Goal: Register for event/course

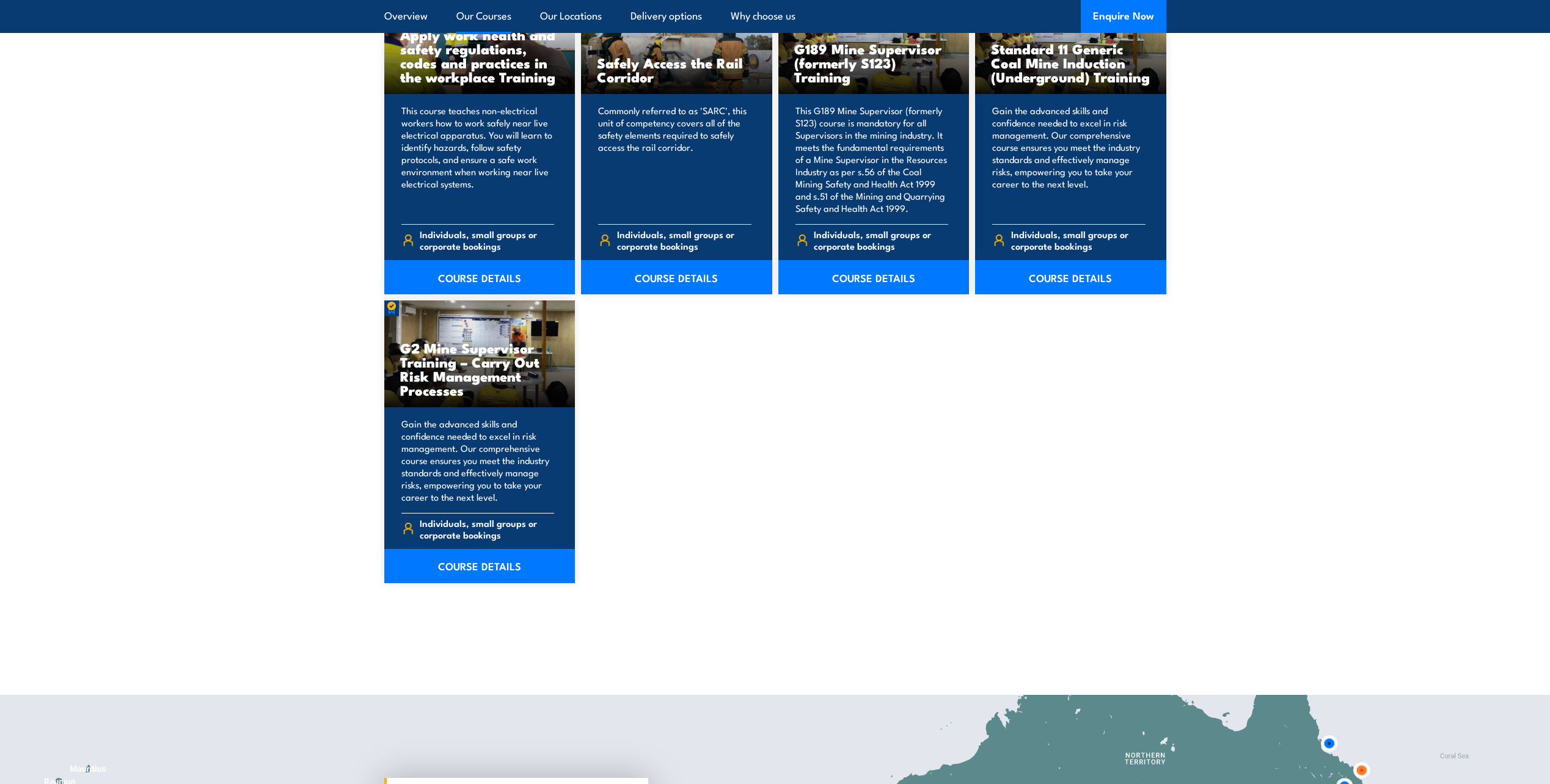
scroll to position [1771, 0]
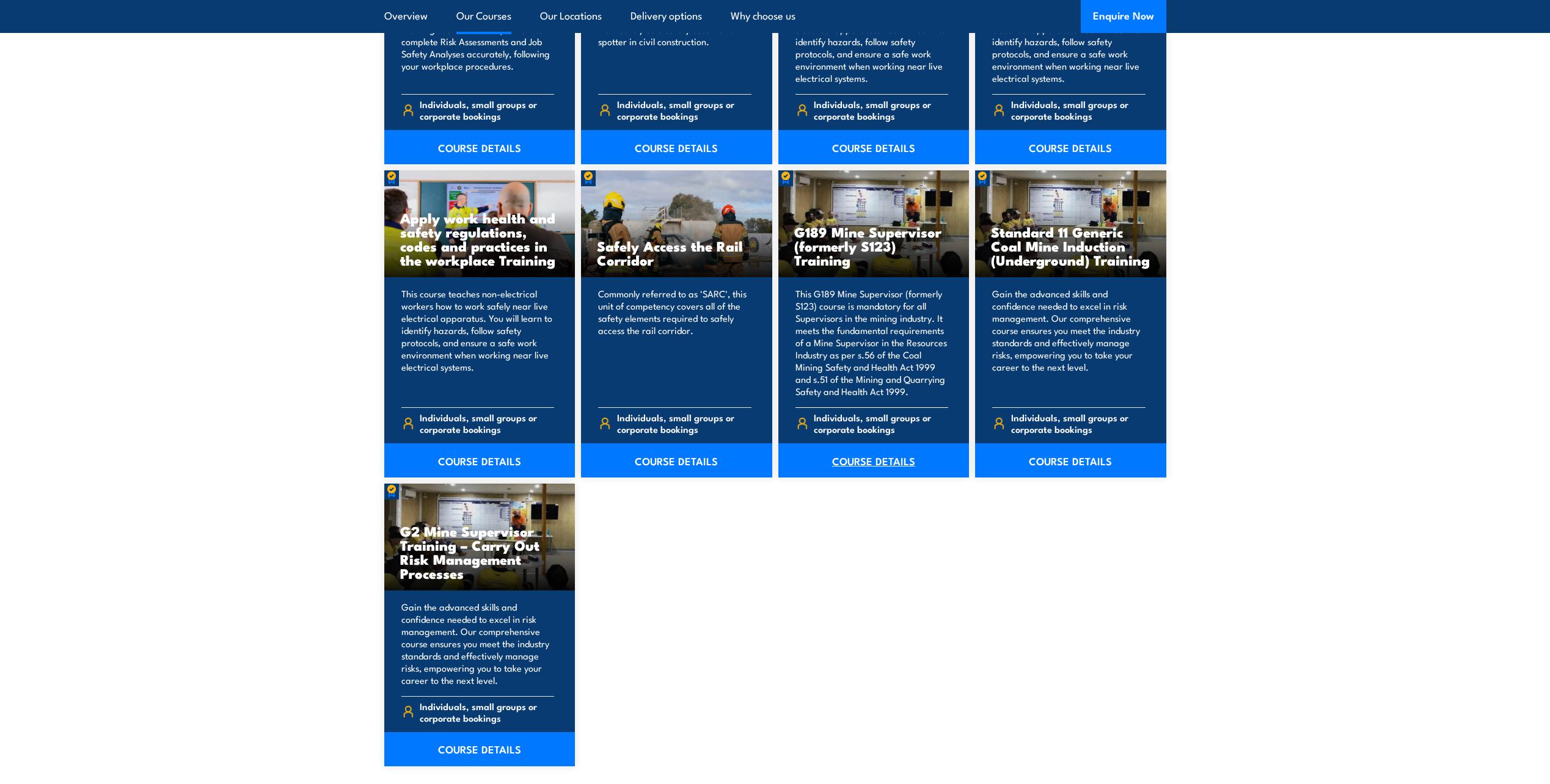
click at [870, 466] on link "COURSE DETAILS" at bounding box center [874, 460] width 191 height 34
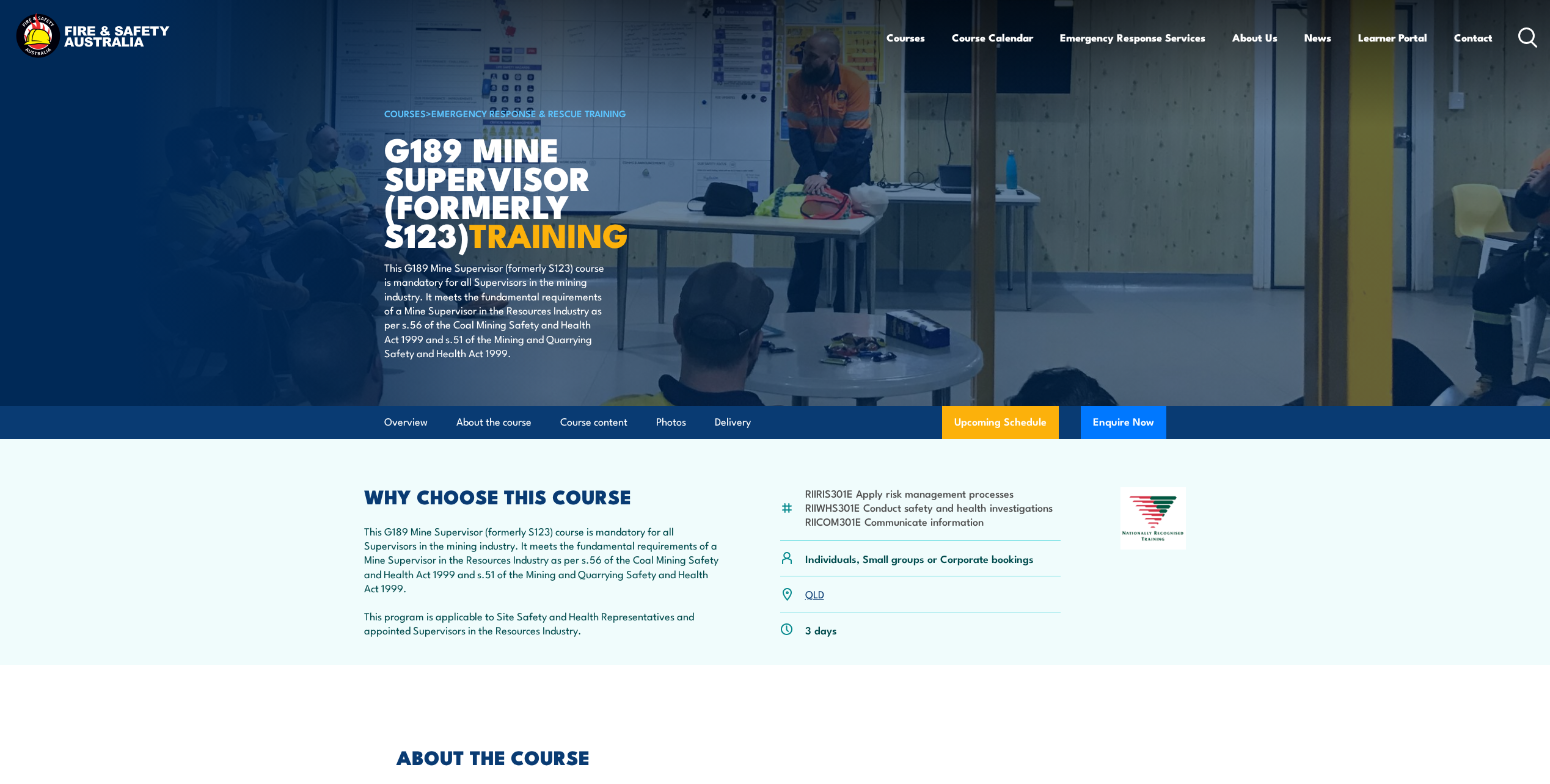
click at [1003, 417] on link "Upcoming Schedule" at bounding box center [1000, 422] width 117 height 33
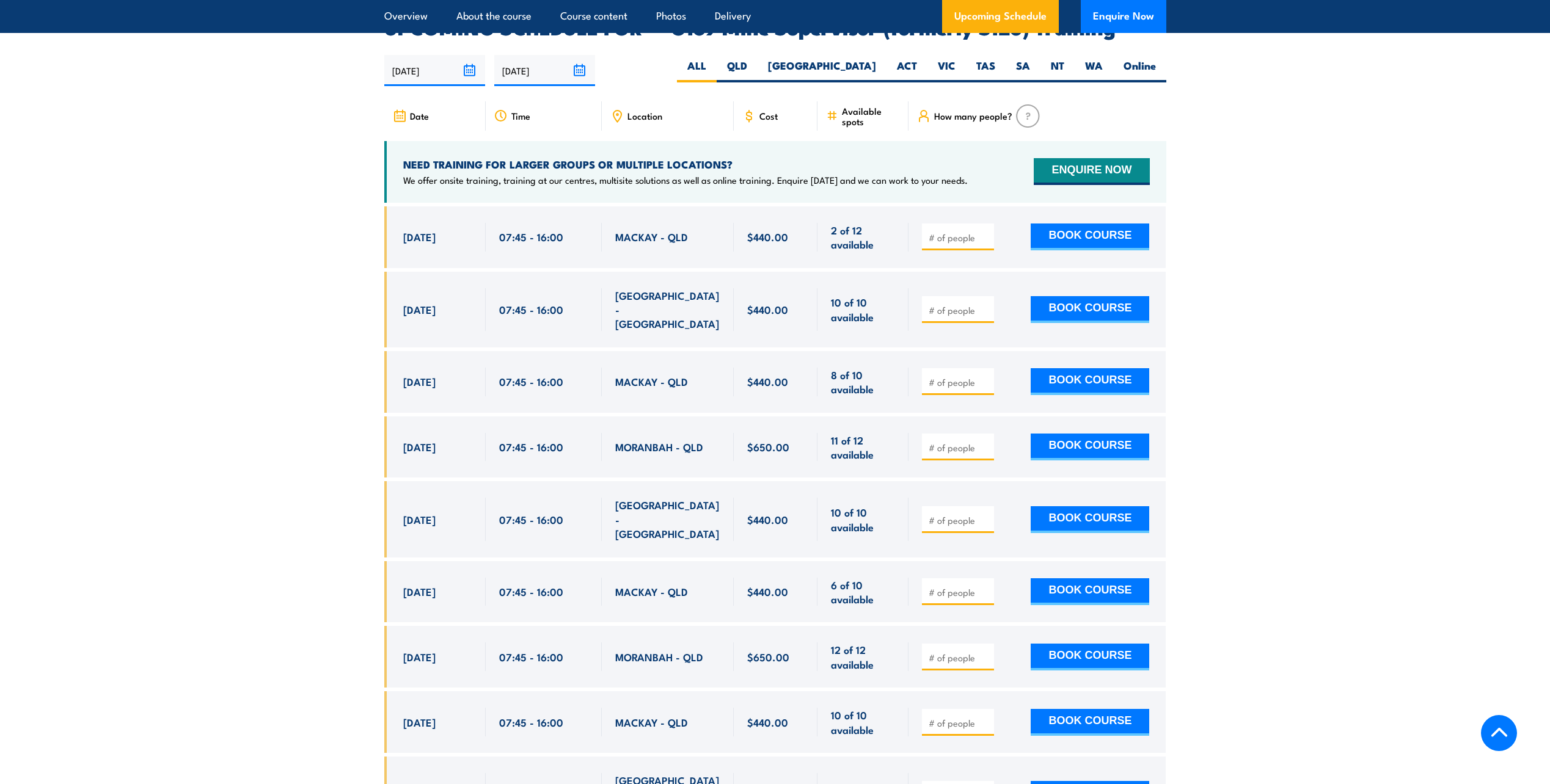
scroll to position [2142, 0]
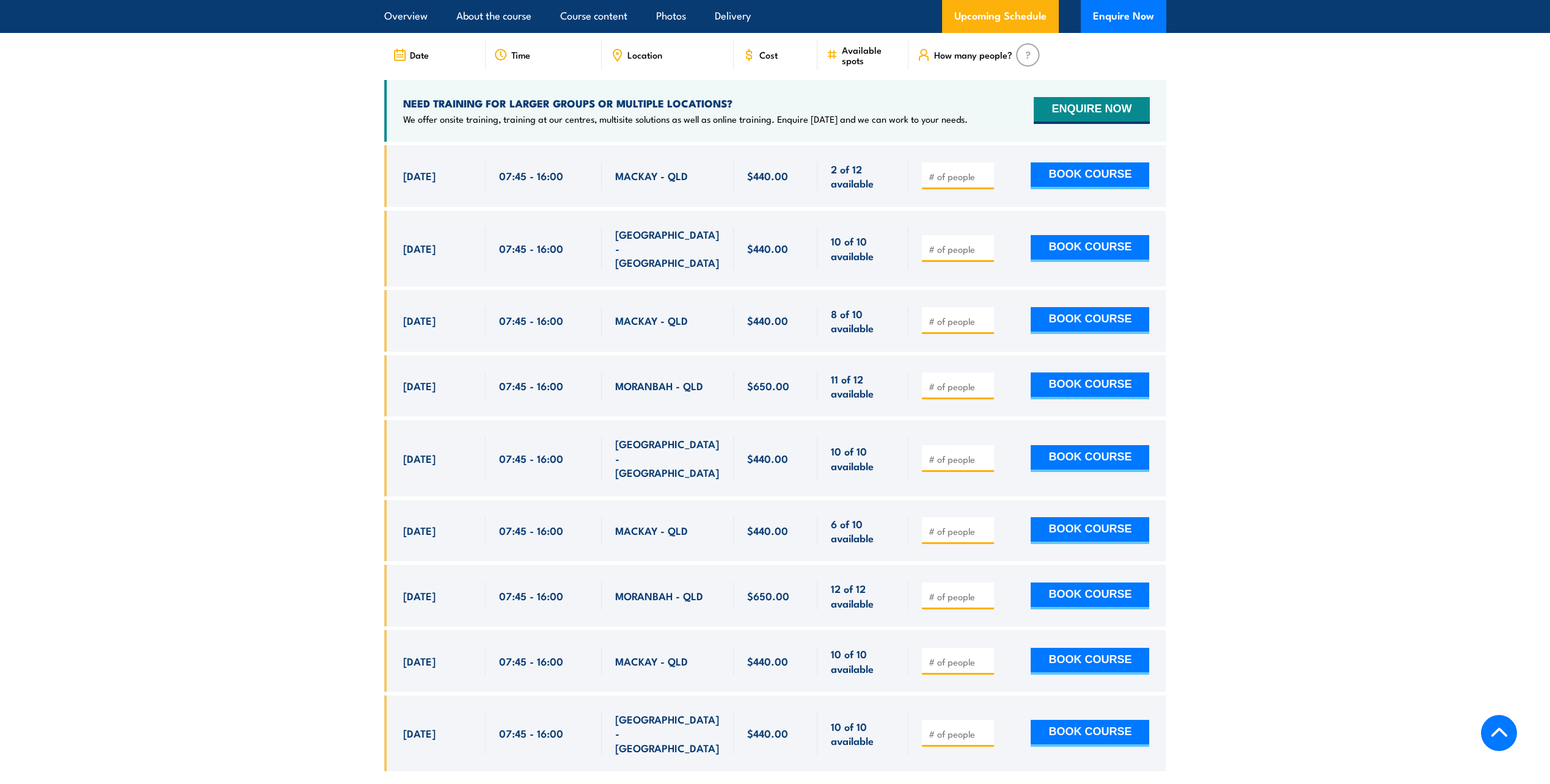
drag, startPoint x: 862, startPoint y: 611, endPoint x: 381, endPoint y: 618, distance: 481.1
click at [381, 618] on section "UPCOMING SCHEDULE FOR - "G189 Mine Supervisor (formerly S123) Training" [DATE] …" at bounding box center [775, 373] width 1550 height 833
click at [588, 630] on div "07:45 - 16:00" at bounding box center [543, 661] width 116 height 62
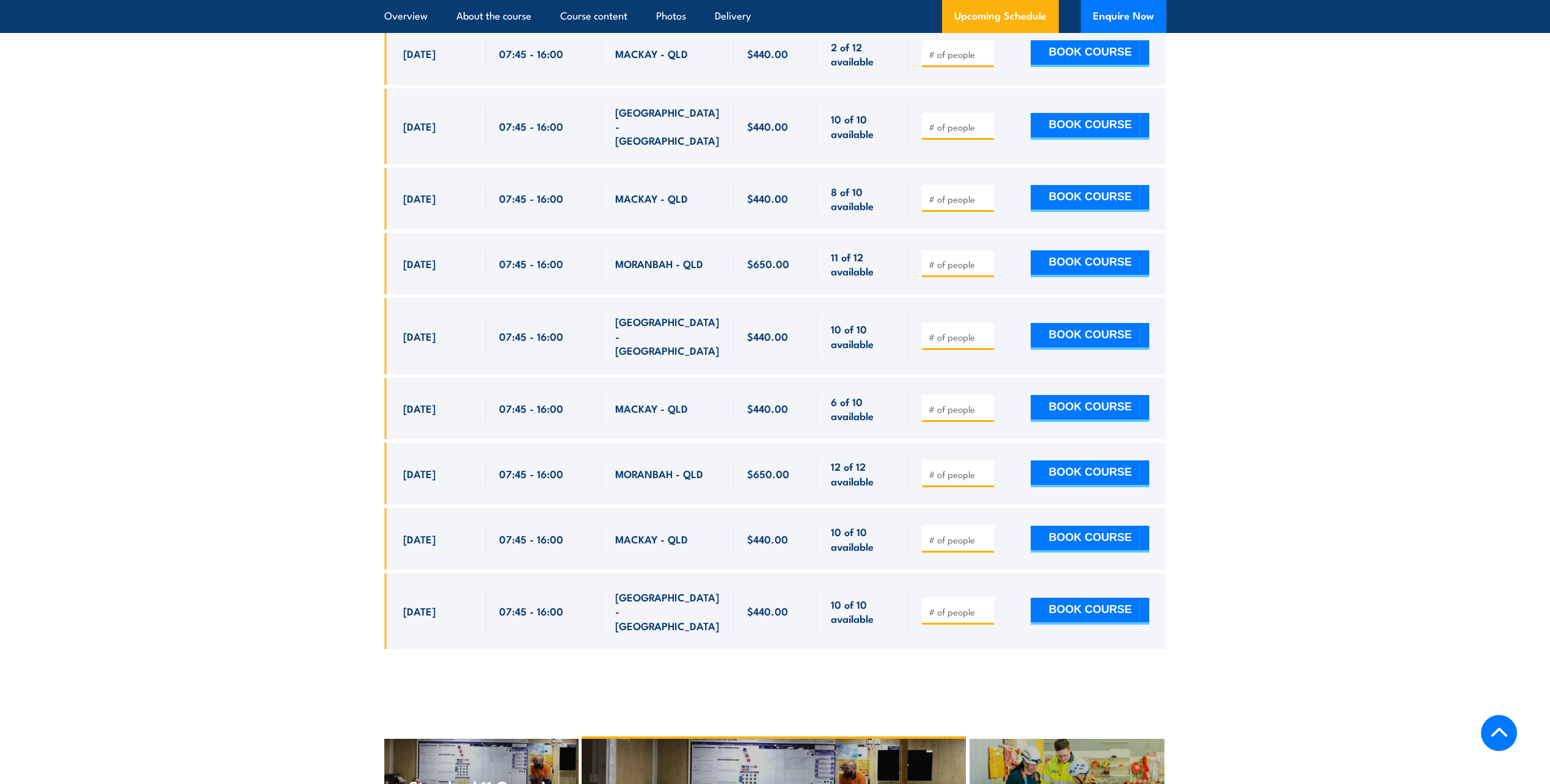
drag, startPoint x: 408, startPoint y: 494, endPoint x: 1005, endPoint y: 497, distance: 597.0
click at [1005, 509] on div "[DATE] 07:45 - 07:45" at bounding box center [775, 539] width 782 height 62
click at [1005, 524] on div "BOOK COURSE" at bounding box center [1035, 538] width 227 height 28
click at [980, 534] on input "number" at bounding box center [959, 540] width 61 height 12
click at [983, 534] on input "1" at bounding box center [959, 540] width 61 height 12
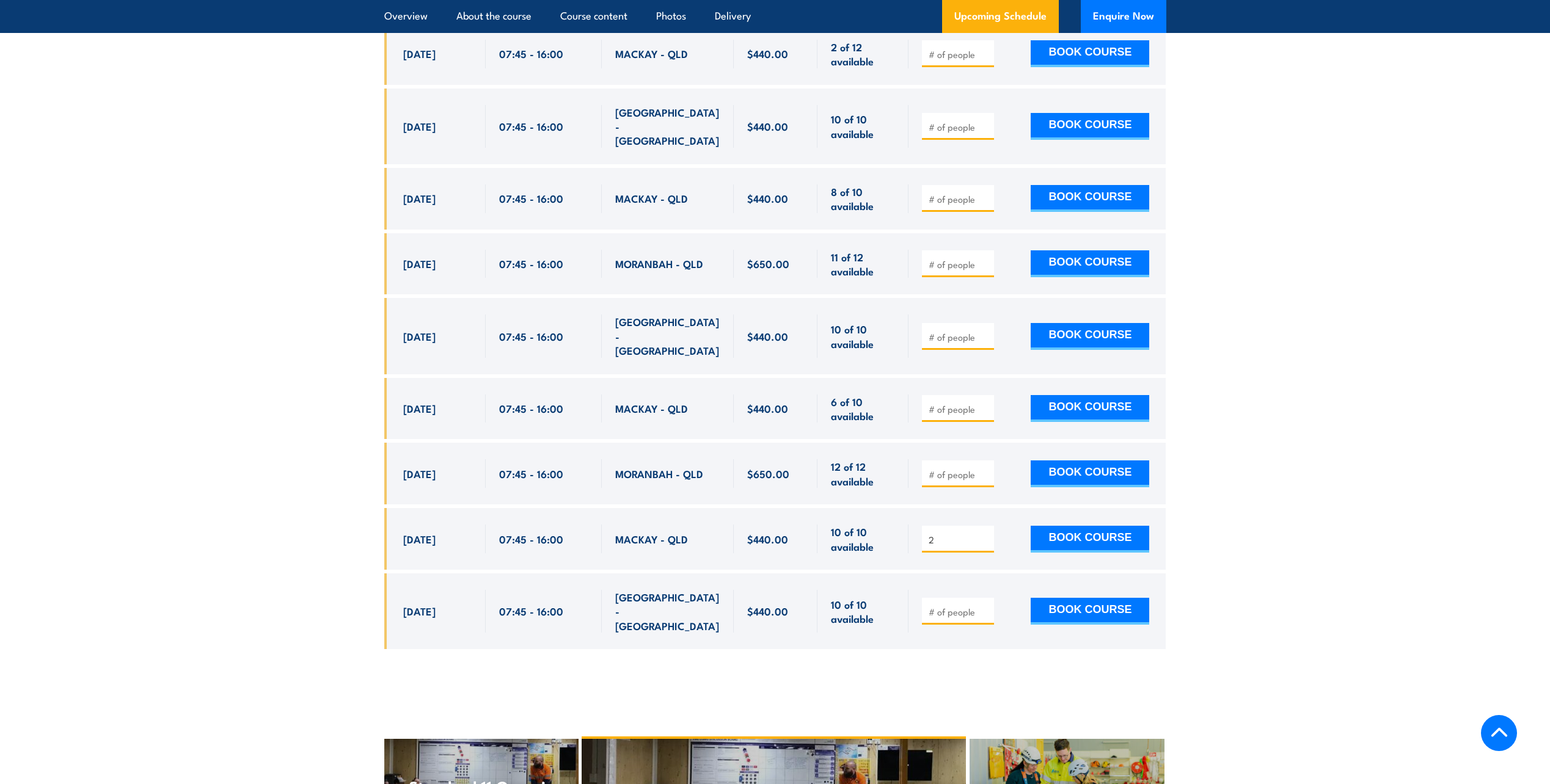
click at [985, 534] on input "2" at bounding box center [959, 540] width 61 height 12
click at [985, 534] on input "3" at bounding box center [959, 540] width 61 height 12
click at [985, 534] on input "4" at bounding box center [959, 540] width 61 height 12
click at [985, 534] on input "5" at bounding box center [959, 540] width 61 height 12
click at [985, 534] on input "6" at bounding box center [959, 540] width 61 height 12
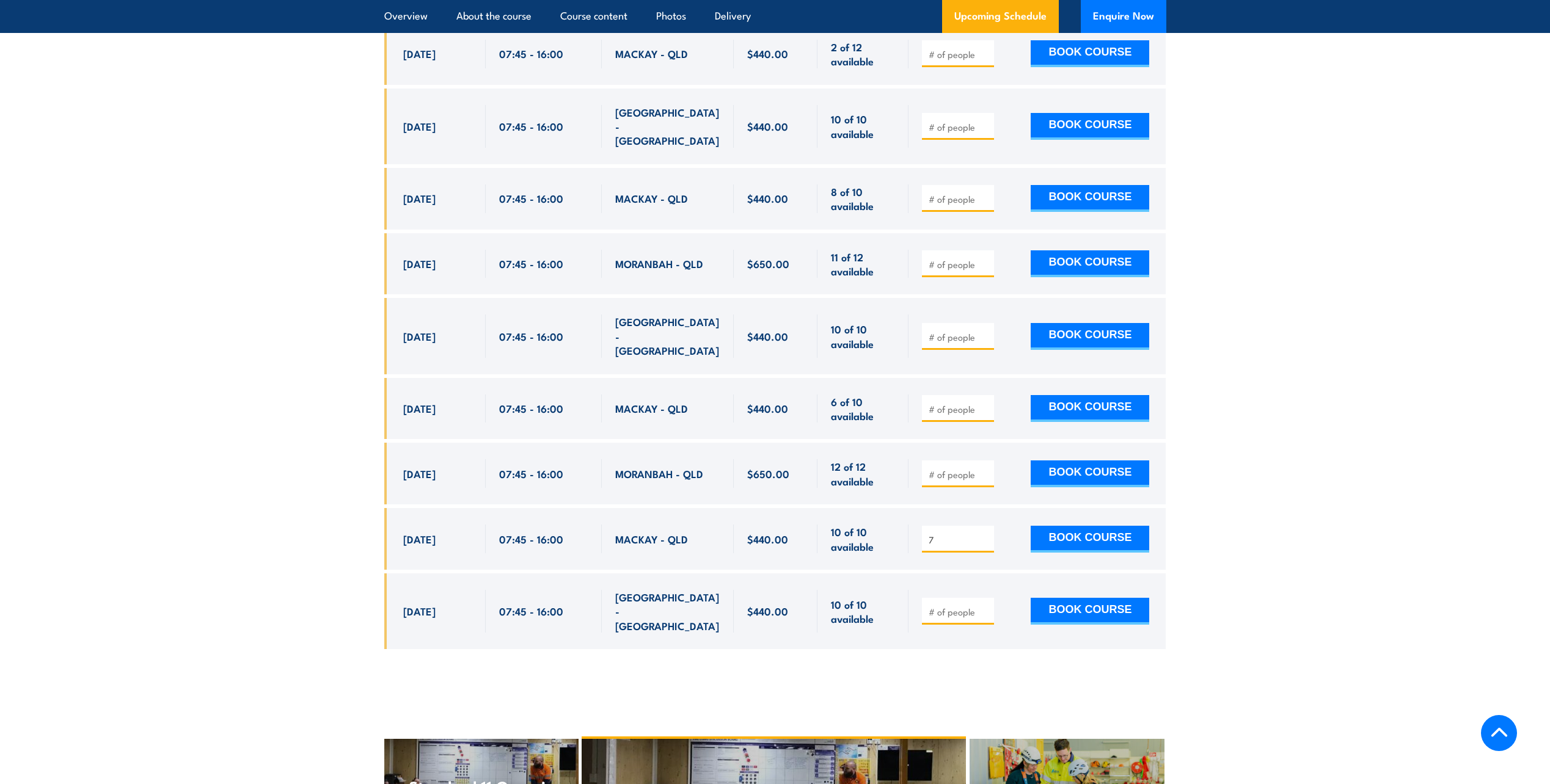
type input "7"
click at [985, 534] on input "7" at bounding box center [959, 540] width 61 height 12
